Goal: Check status: Check status

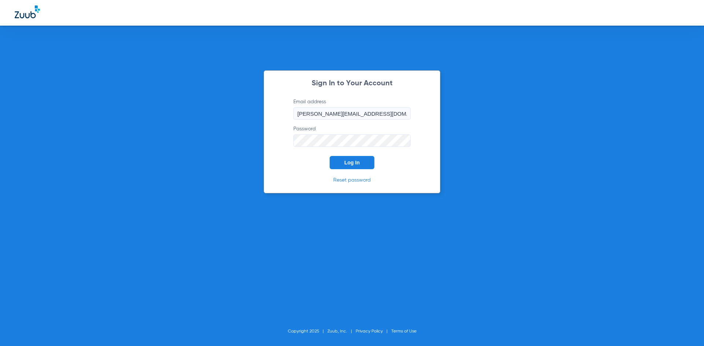
click at [354, 166] on button "Log In" at bounding box center [352, 162] width 45 height 13
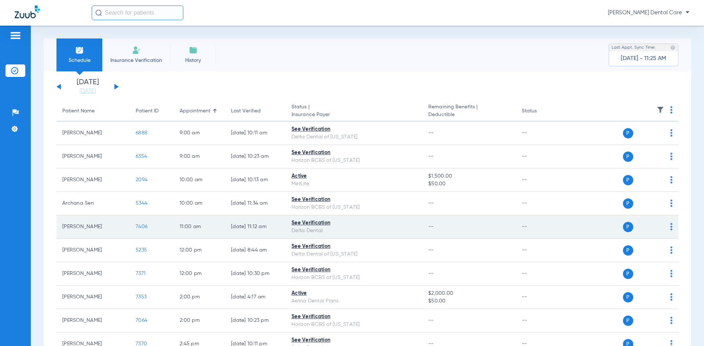
click at [315, 222] on div "See Verification" at bounding box center [353, 224] width 125 height 8
click at [146, 229] on span "7406" at bounding box center [142, 226] width 12 height 5
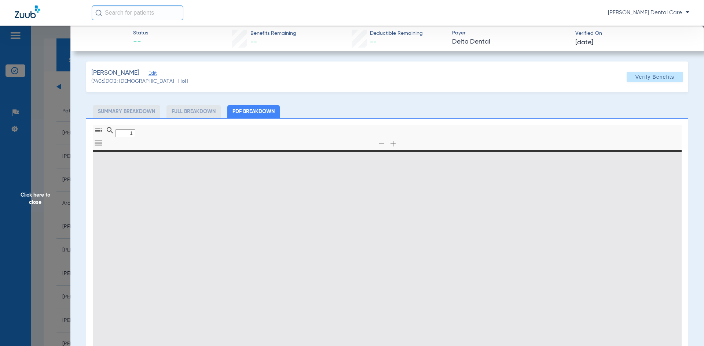
type input "0"
select select "page-width"
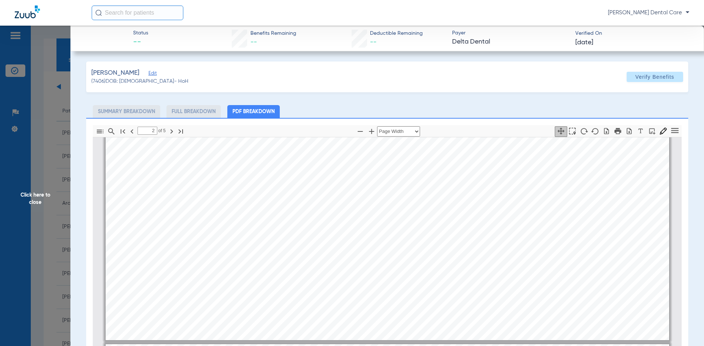
scroll to position [1397, 0]
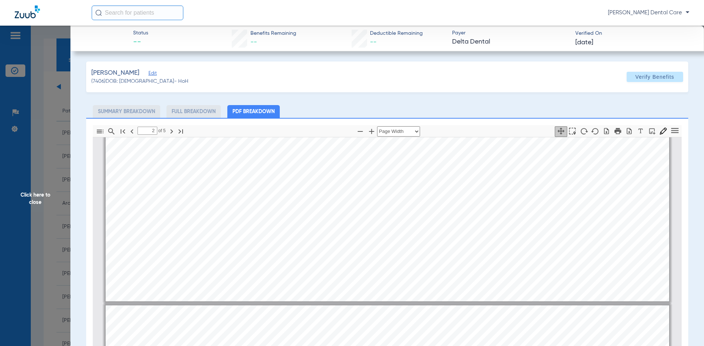
type input "3"
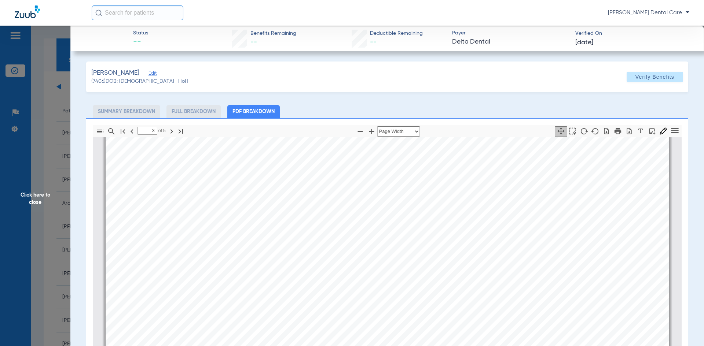
scroll to position [1470, 0]
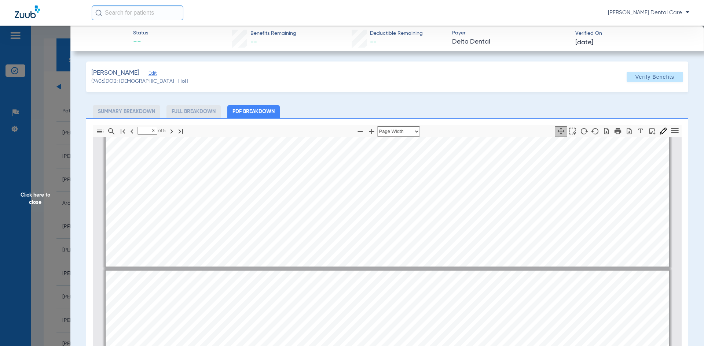
click at [34, 202] on span "Click here to close" at bounding box center [35, 199] width 70 height 346
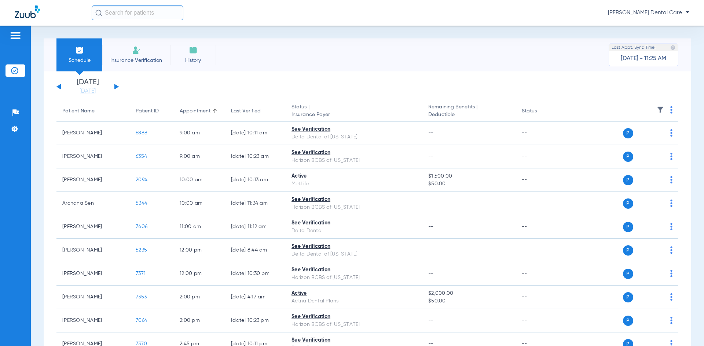
click at [115, 87] on button at bounding box center [116, 86] width 4 height 5
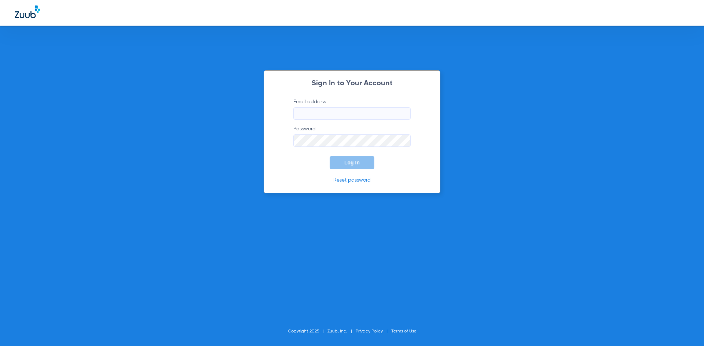
type input "[PERSON_NAME][EMAIL_ADDRESS][DOMAIN_NAME]"
click at [351, 161] on span "Log In" at bounding box center [351, 163] width 15 height 6
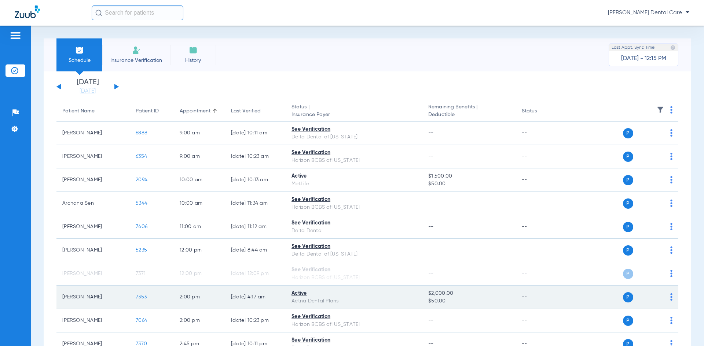
scroll to position [37, 0]
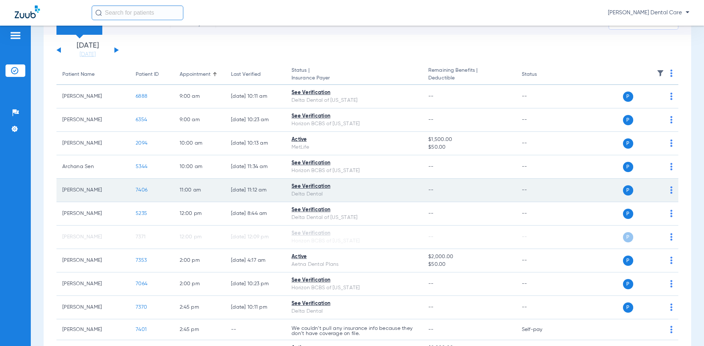
click at [140, 191] on span "7406" at bounding box center [142, 190] width 12 height 5
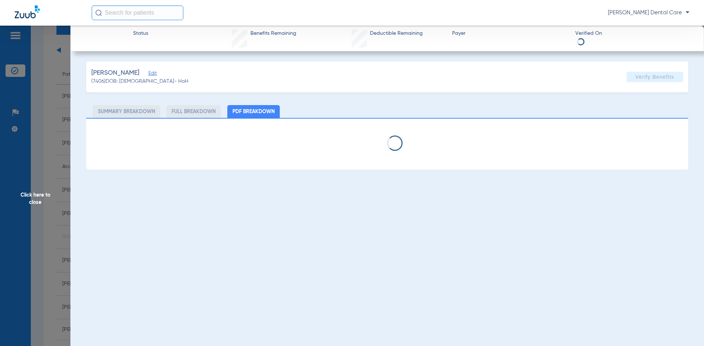
select select "page-width"
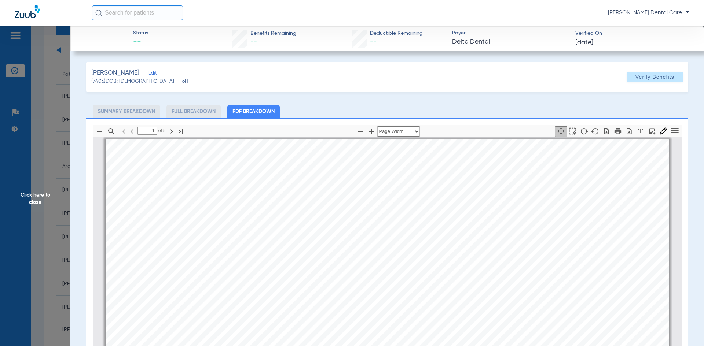
scroll to position [0, 0]
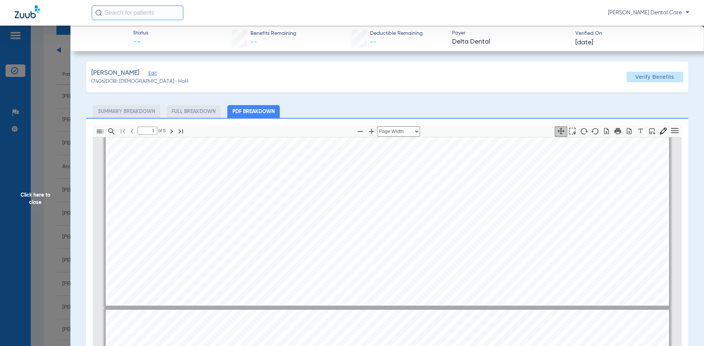
type input "2"
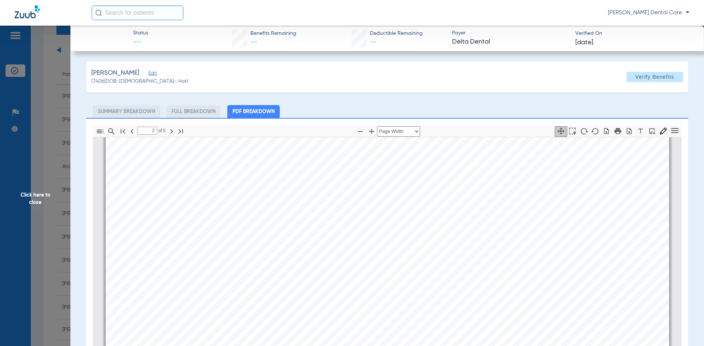
scroll to position [1320, 0]
click at [34, 198] on span "Click here to close" at bounding box center [35, 199] width 70 height 346
